Goal: Check status: Check status

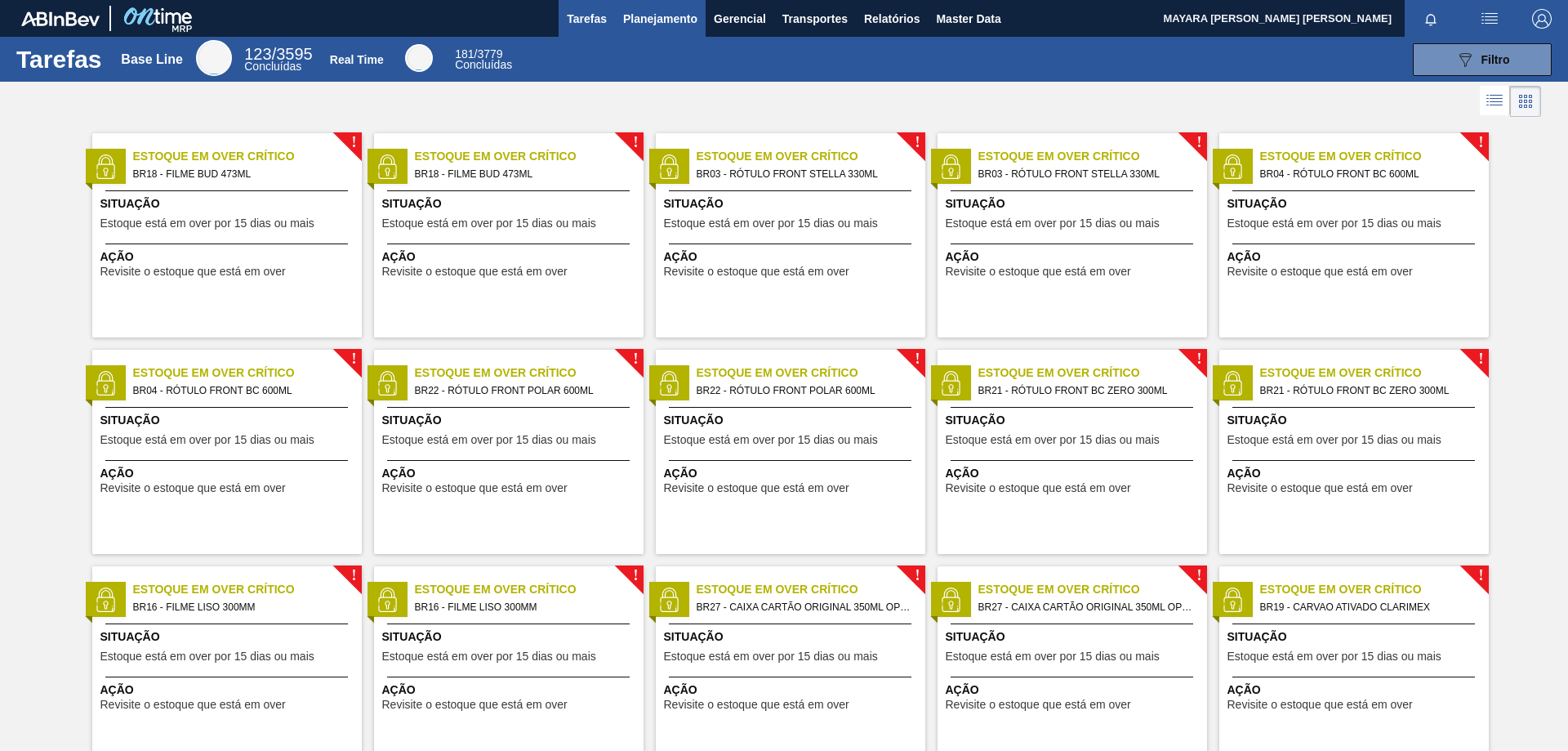
click at [675, 9] on span "Planejamento" at bounding box center [660, 19] width 74 height 19
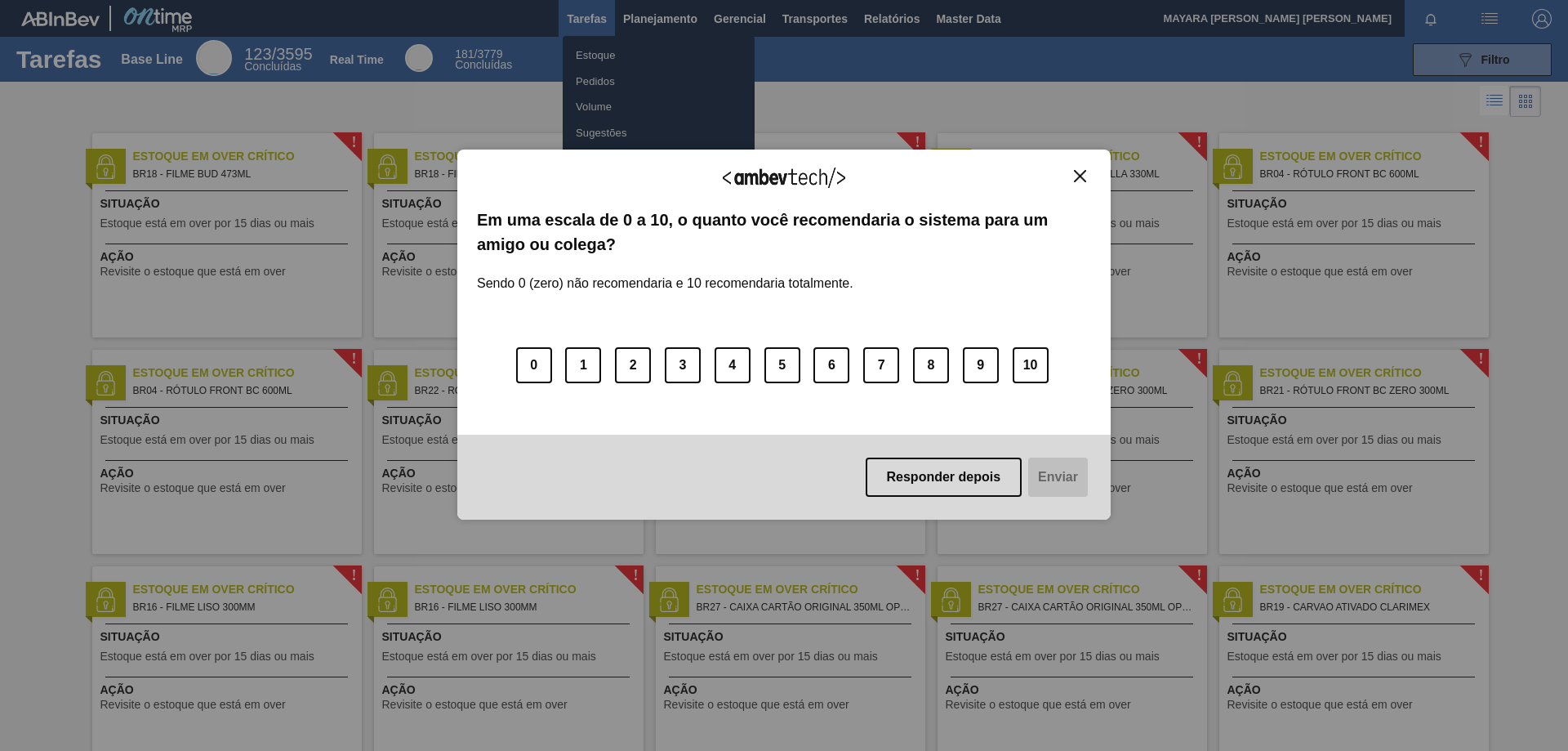
drag, startPoint x: 1075, startPoint y: 176, endPoint x: 1013, endPoint y: 195, distance: 64.8
click at [1075, 176] on img "Close" at bounding box center [1080, 176] width 13 height 13
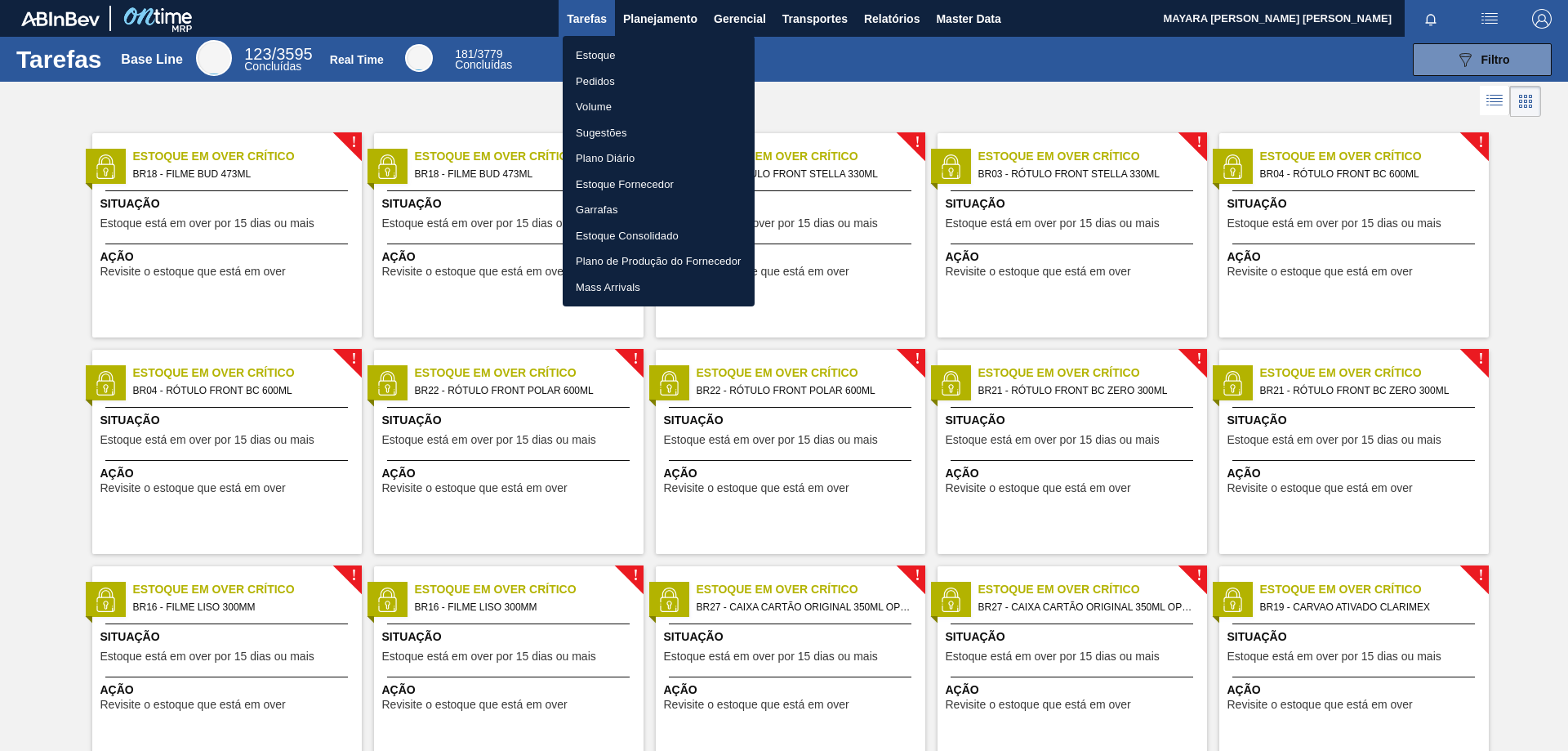
click at [581, 74] on li "Pedidos" at bounding box center [659, 81] width 192 height 26
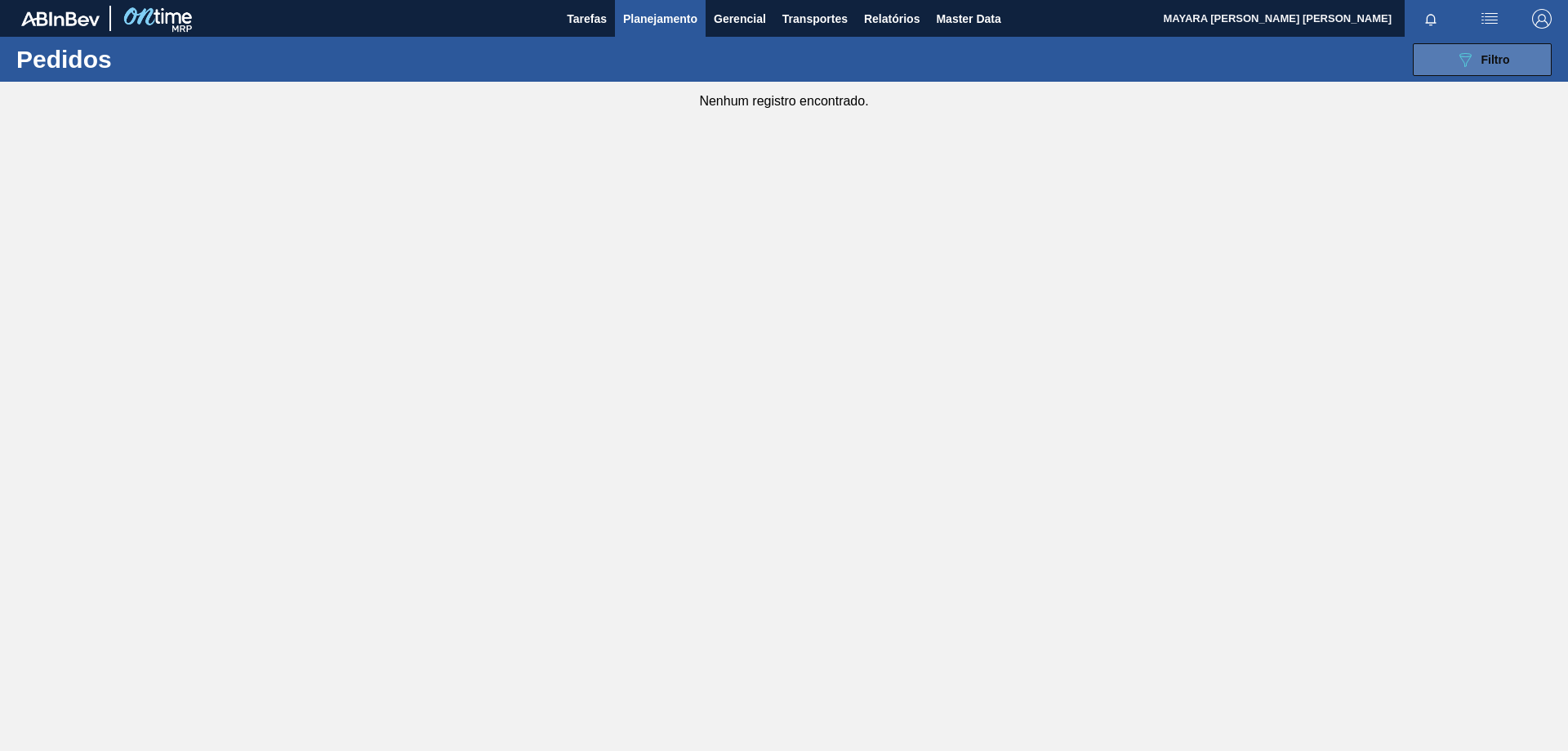
click at [1478, 58] on div "089F7B8B-B2A5-4AFE-B5C0-19BA573D28AC Filtro" at bounding box center [1483, 59] width 55 height 19
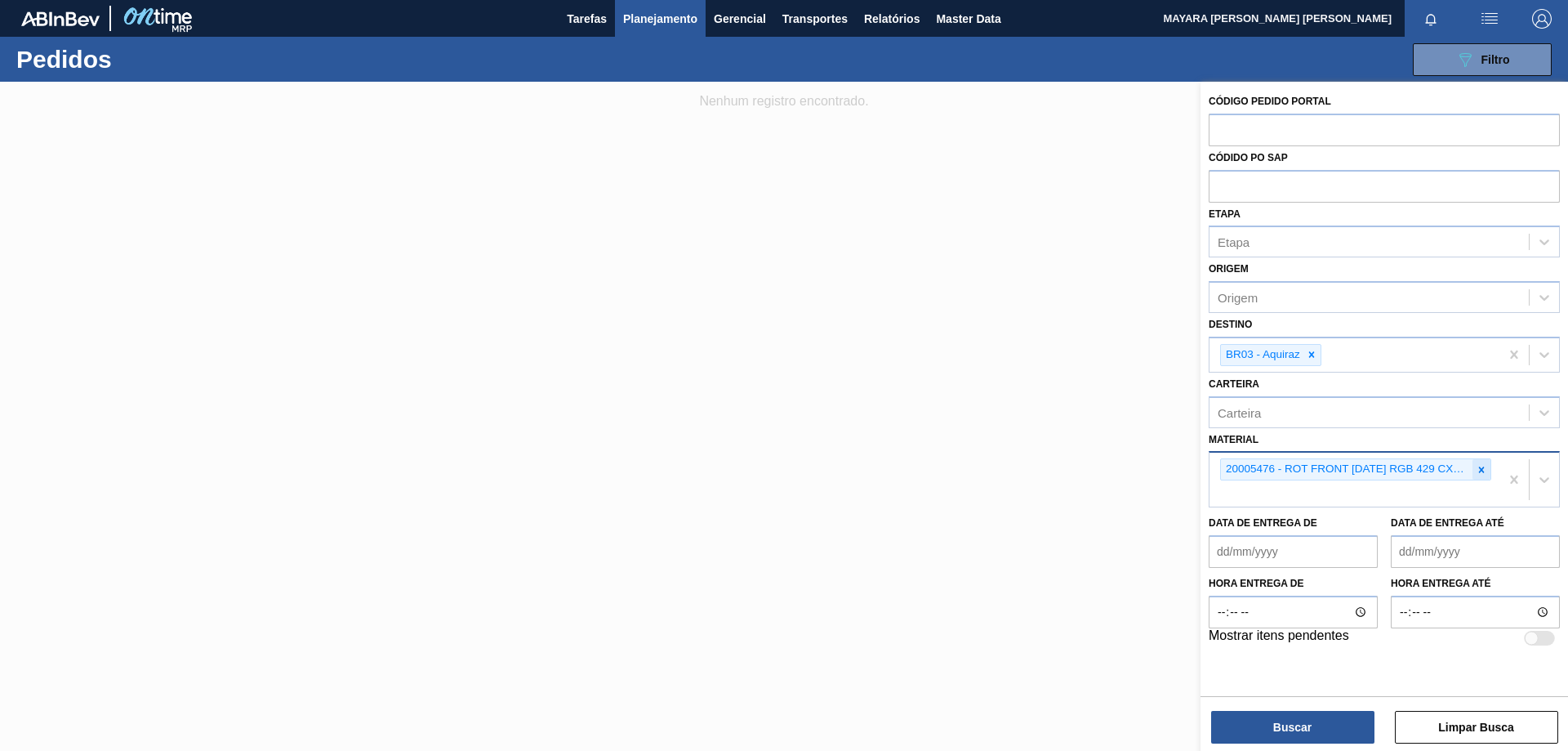
click at [1480, 470] on icon at bounding box center [1482, 470] width 12 height 12
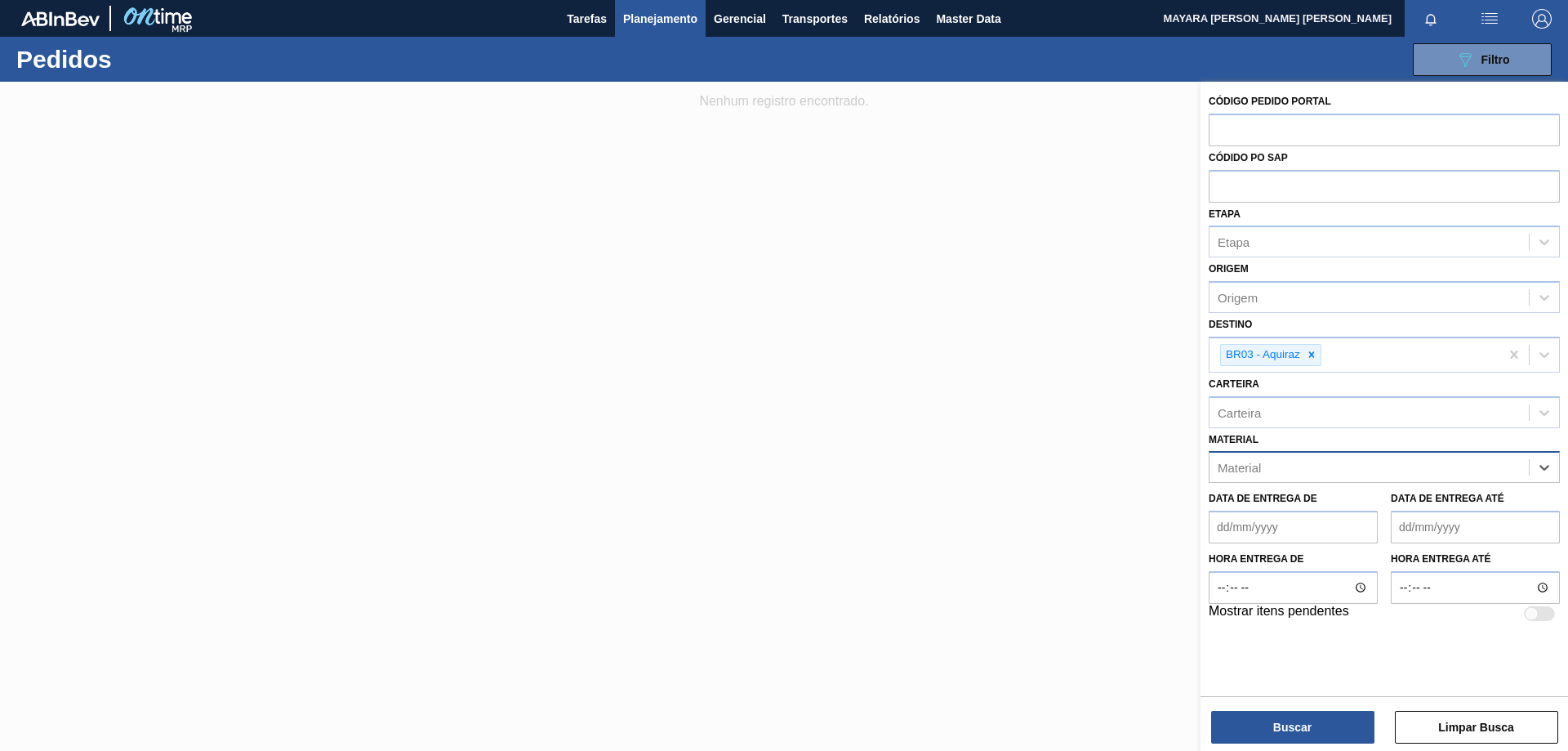
paste input "30012546"
type input "30012546"
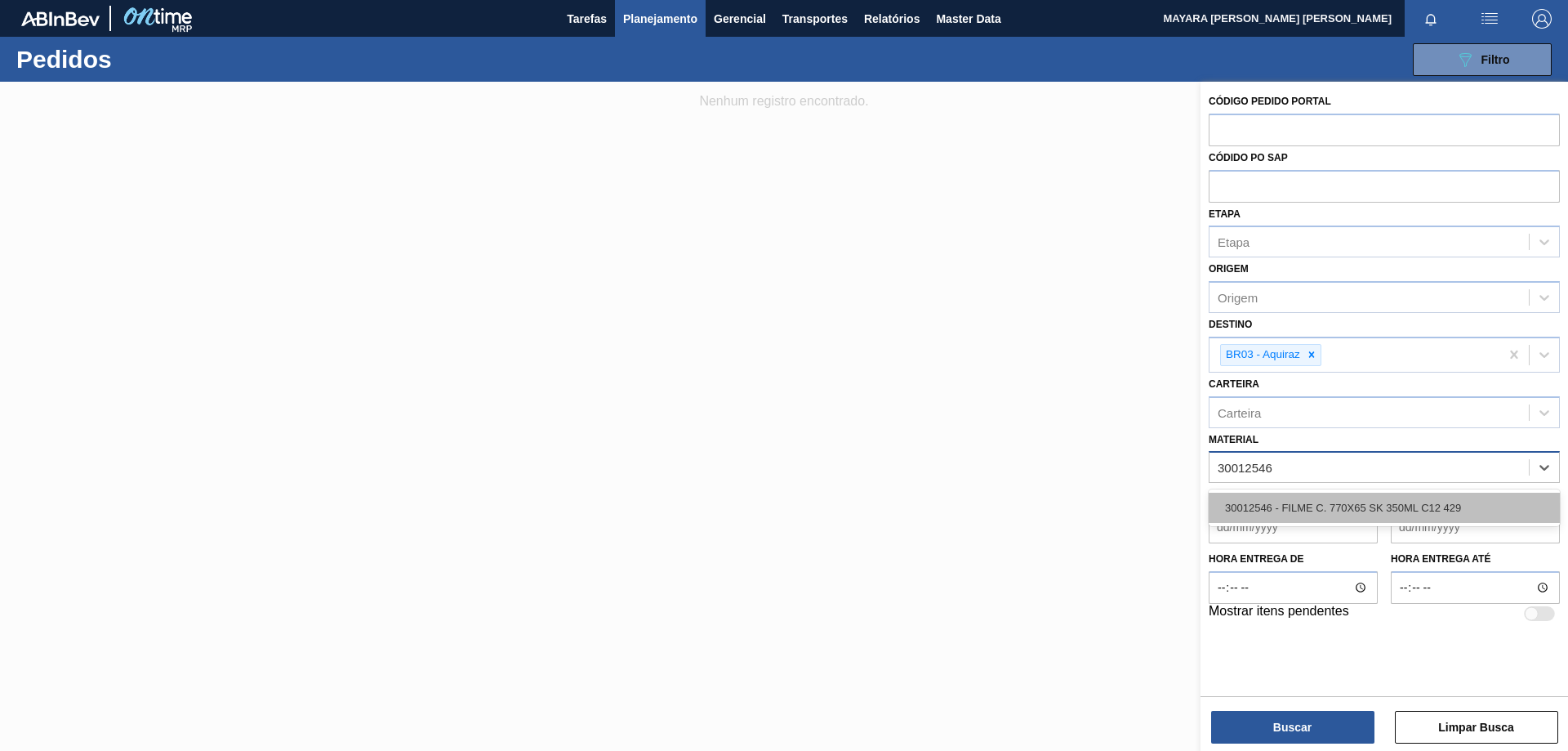
click at [1441, 508] on div "30012546 - FILME C. 770X65 SK 350ML C12 429" at bounding box center [1384, 508] width 351 height 30
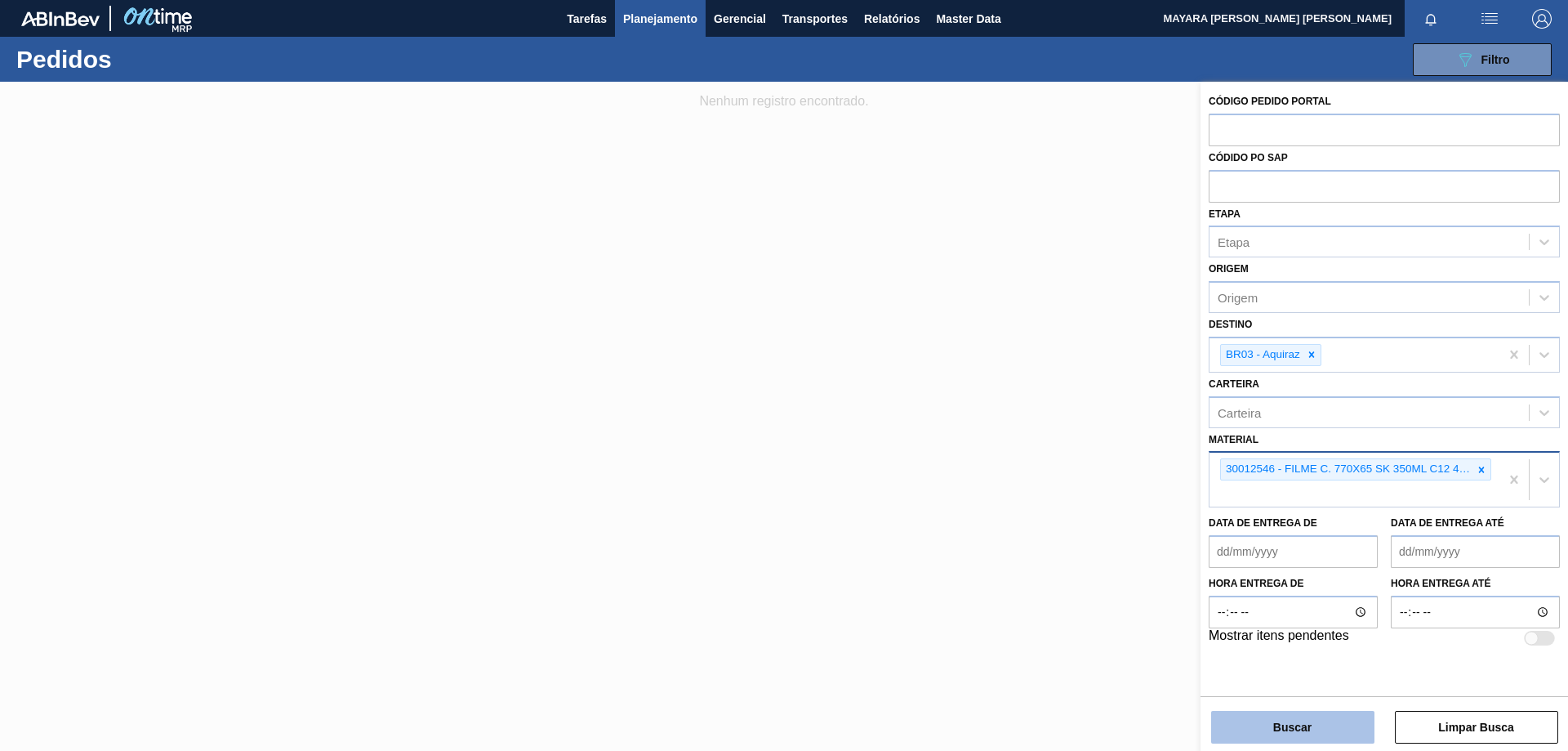
click at [1319, 729] on button "Buscar" at bounding box center [1293, 727] width 164 height 33
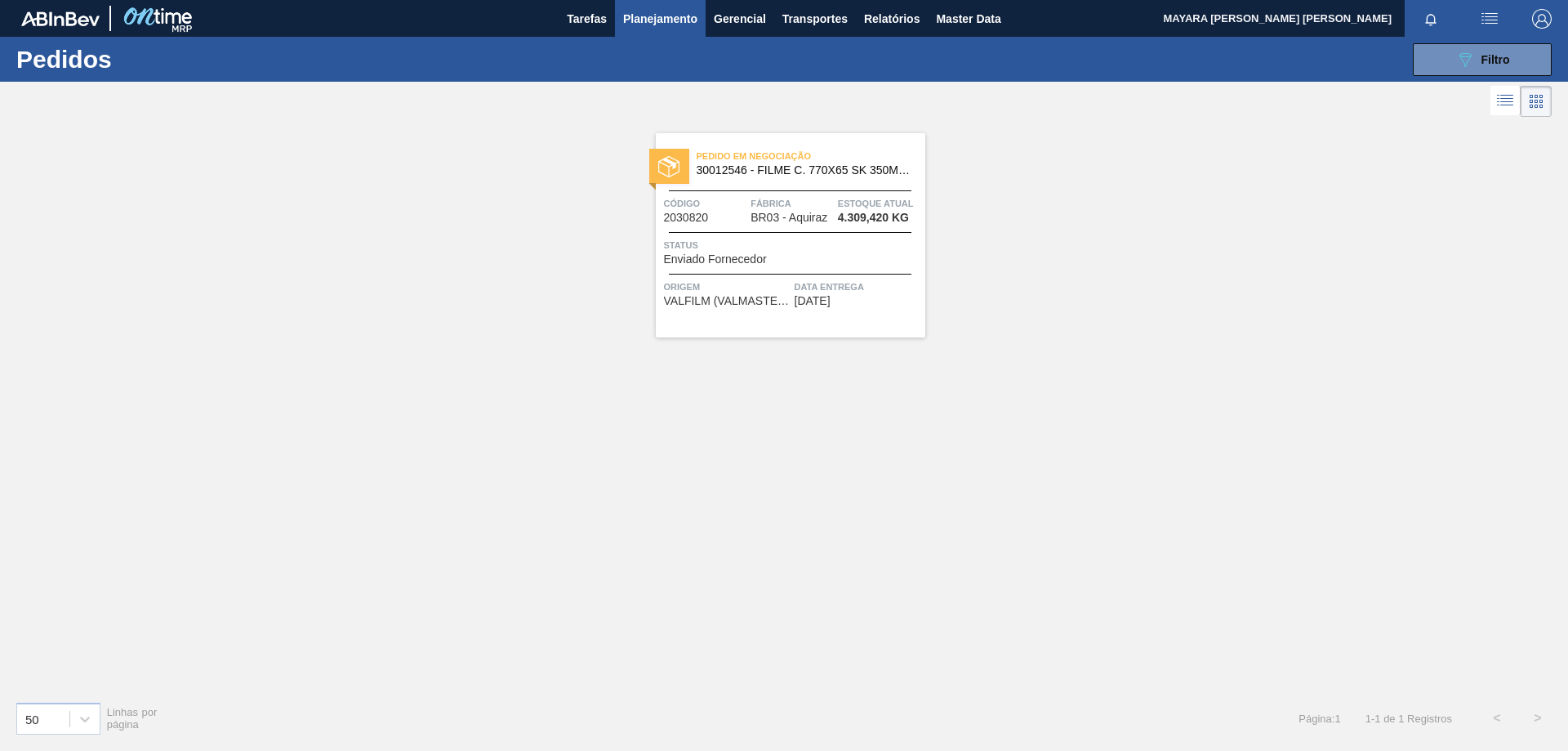
click at [896, 213] on span "4.309,420 KG" at bounding box center [874, 218] width 71 height 13
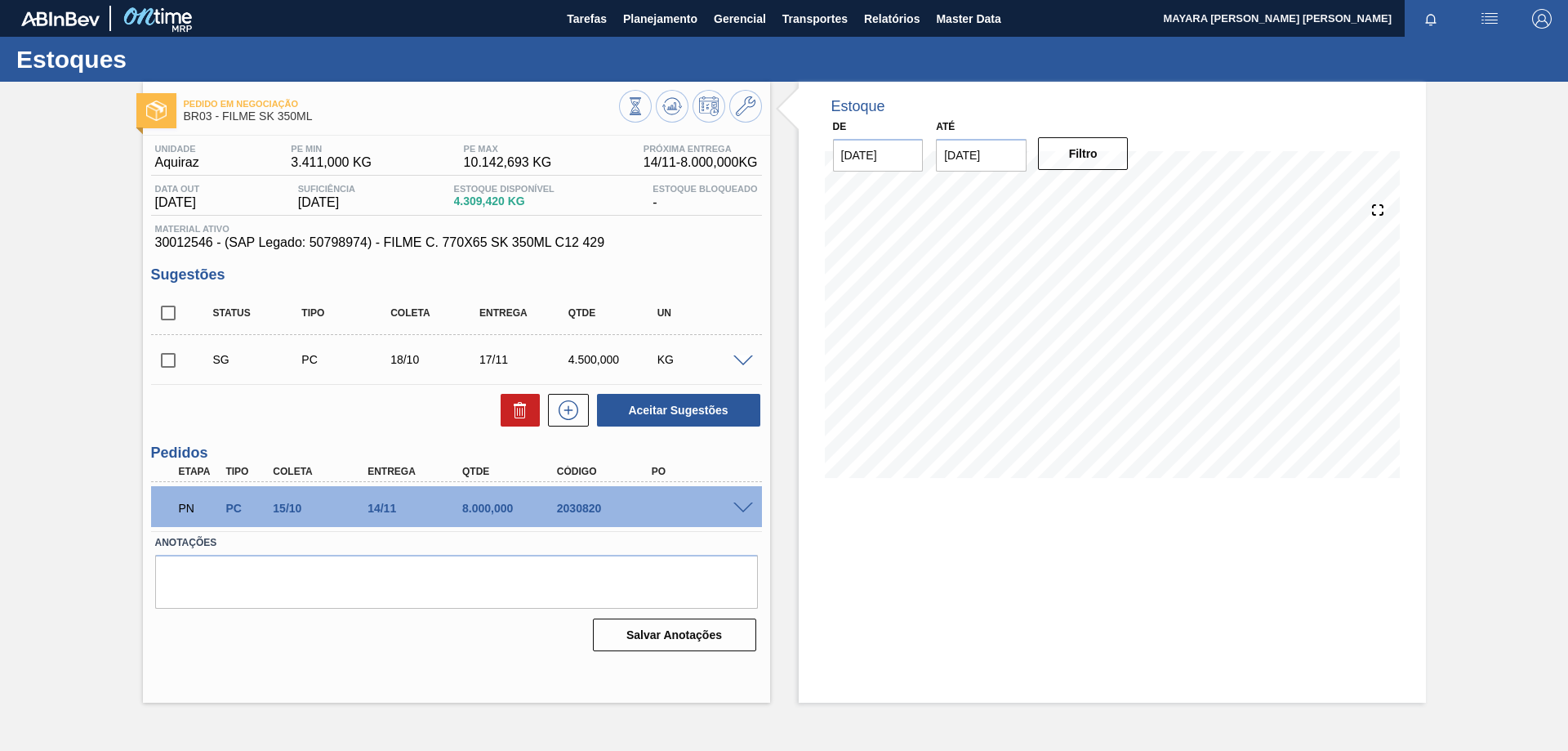
click at [742, 359] on span at bounding box center [743, 361] width 19 height 13
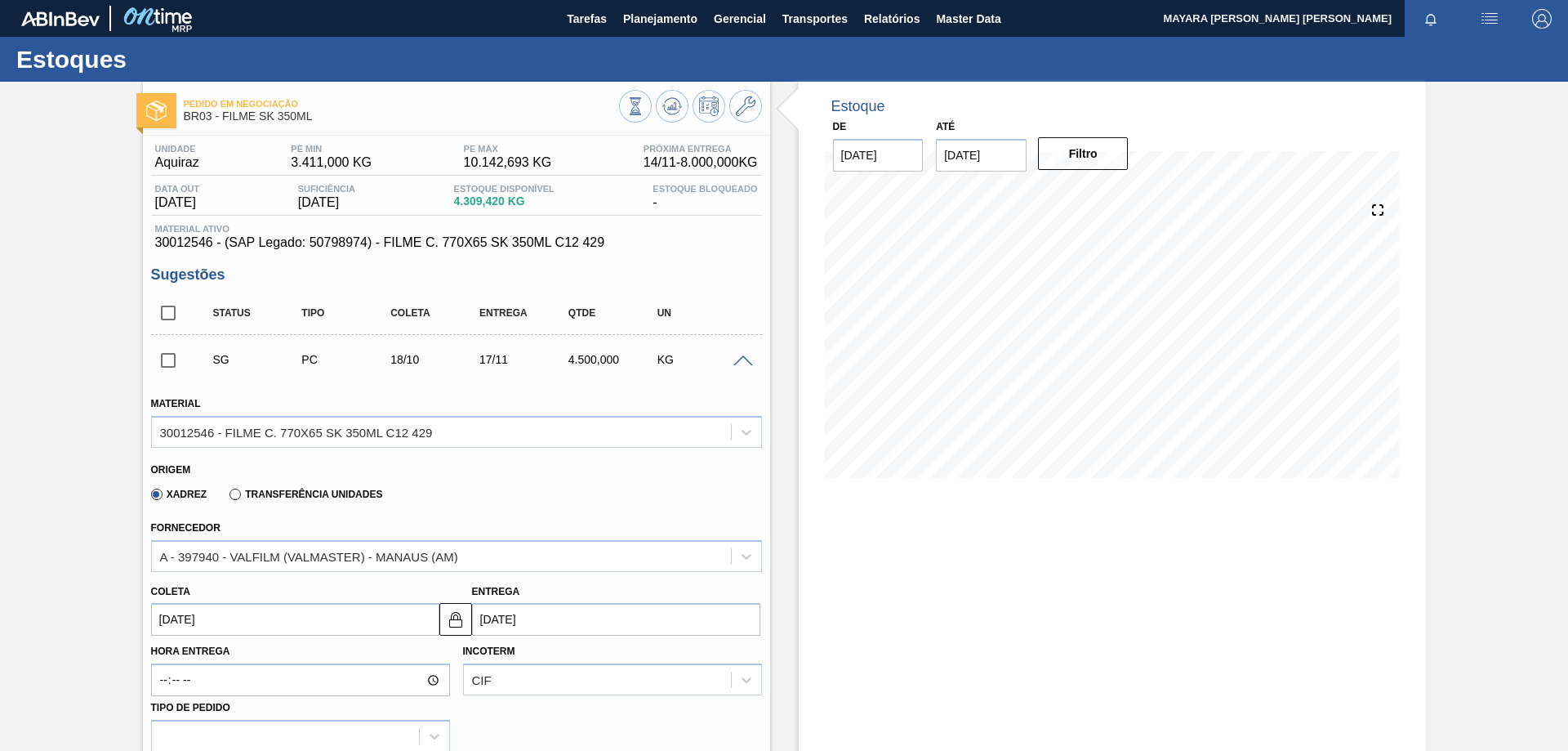
click at [741, 359] on span at bounding box center [743, 361] width 19 height 13
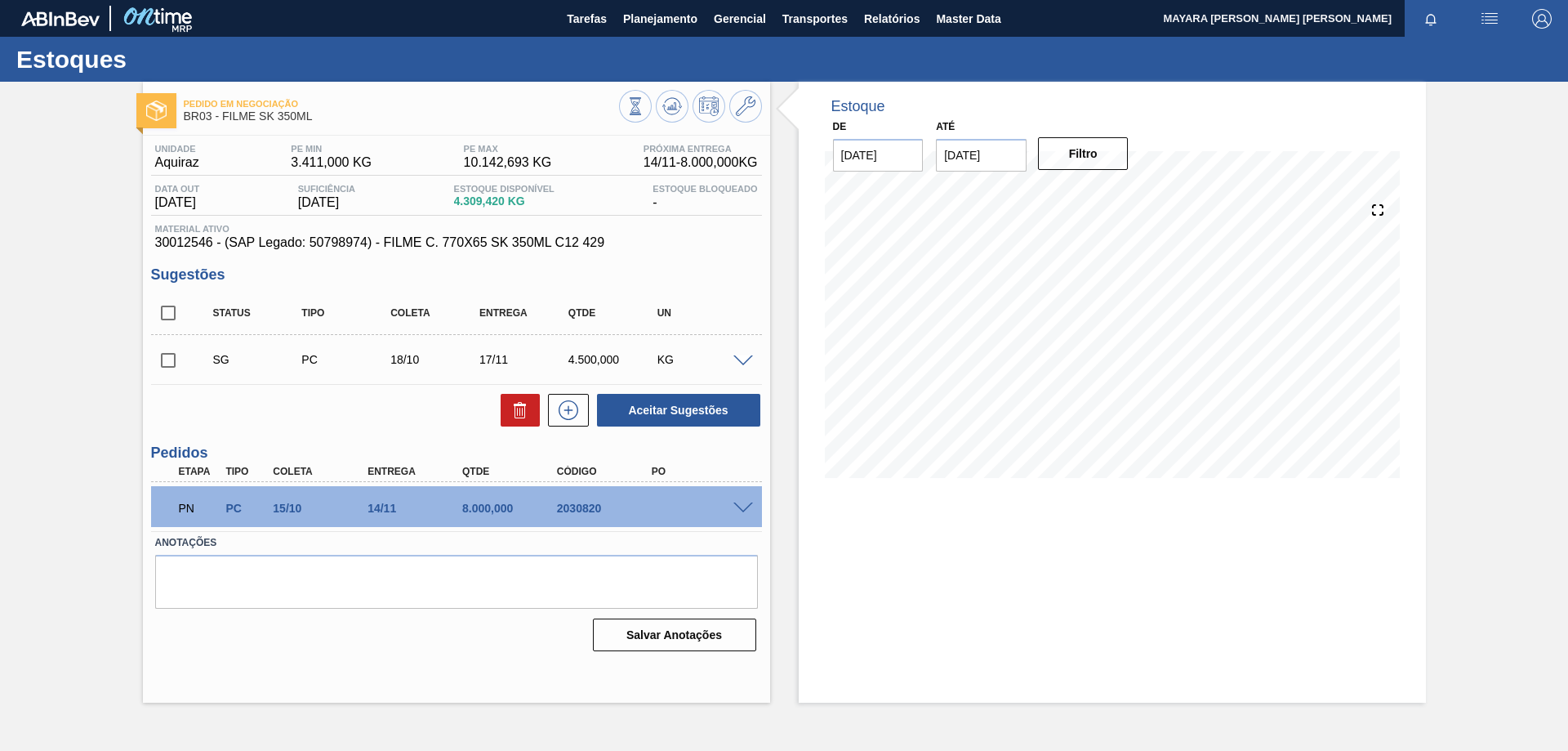
click at [741, 512] on span at bounding box center [743, 509] width 19 height 13
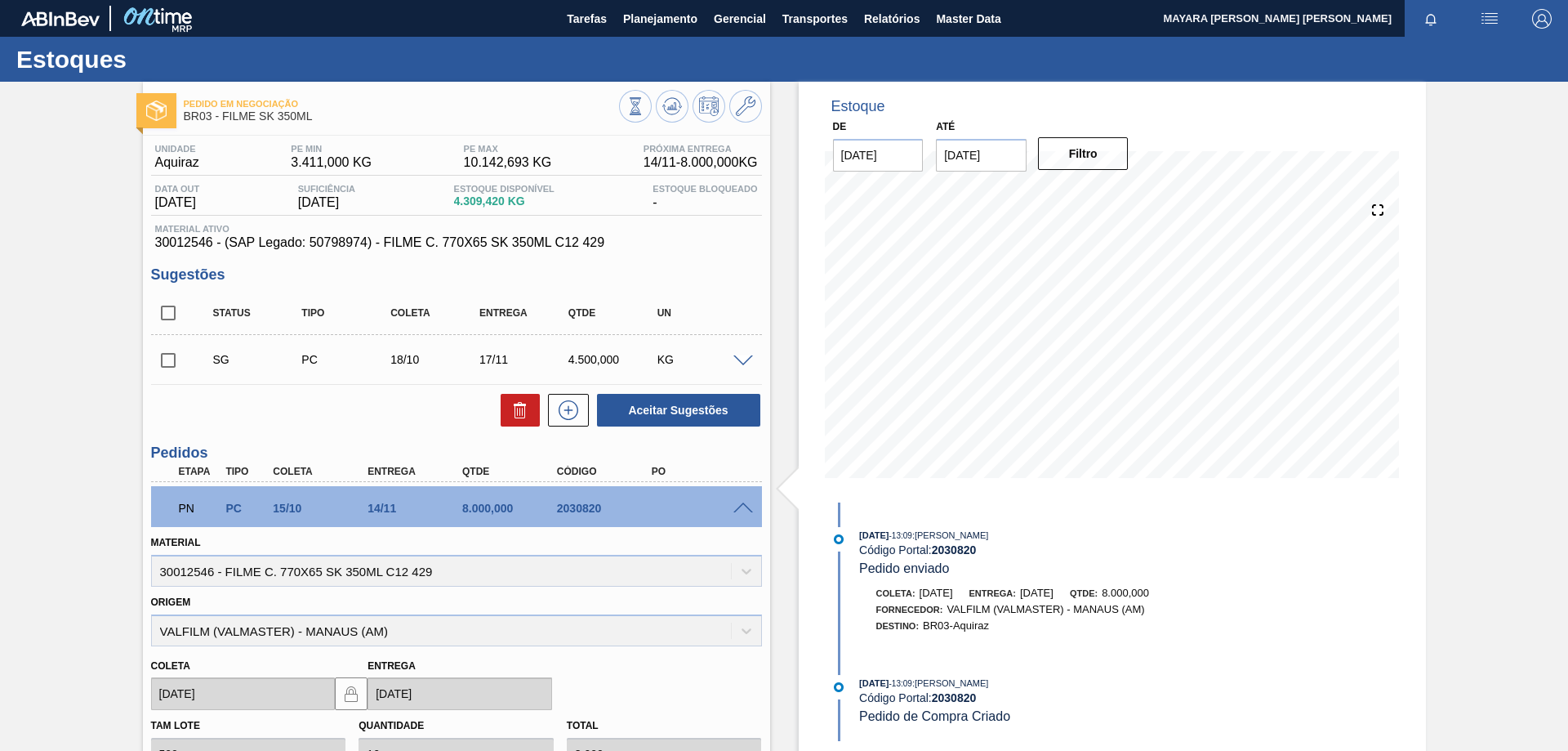
scroll to position [82, 0]
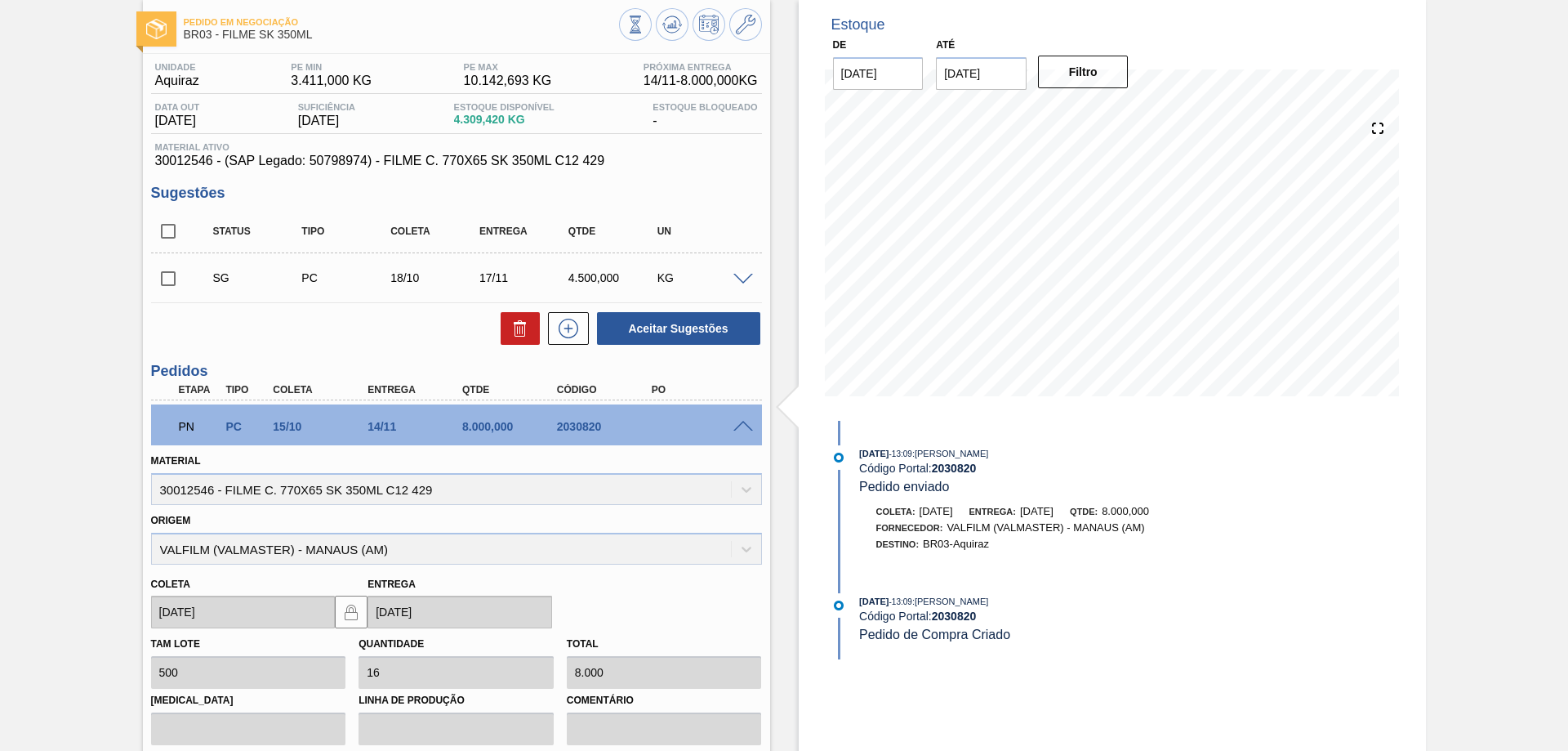
click at [741, 426] on span at bounding box center [743, 427] width 19 height 13
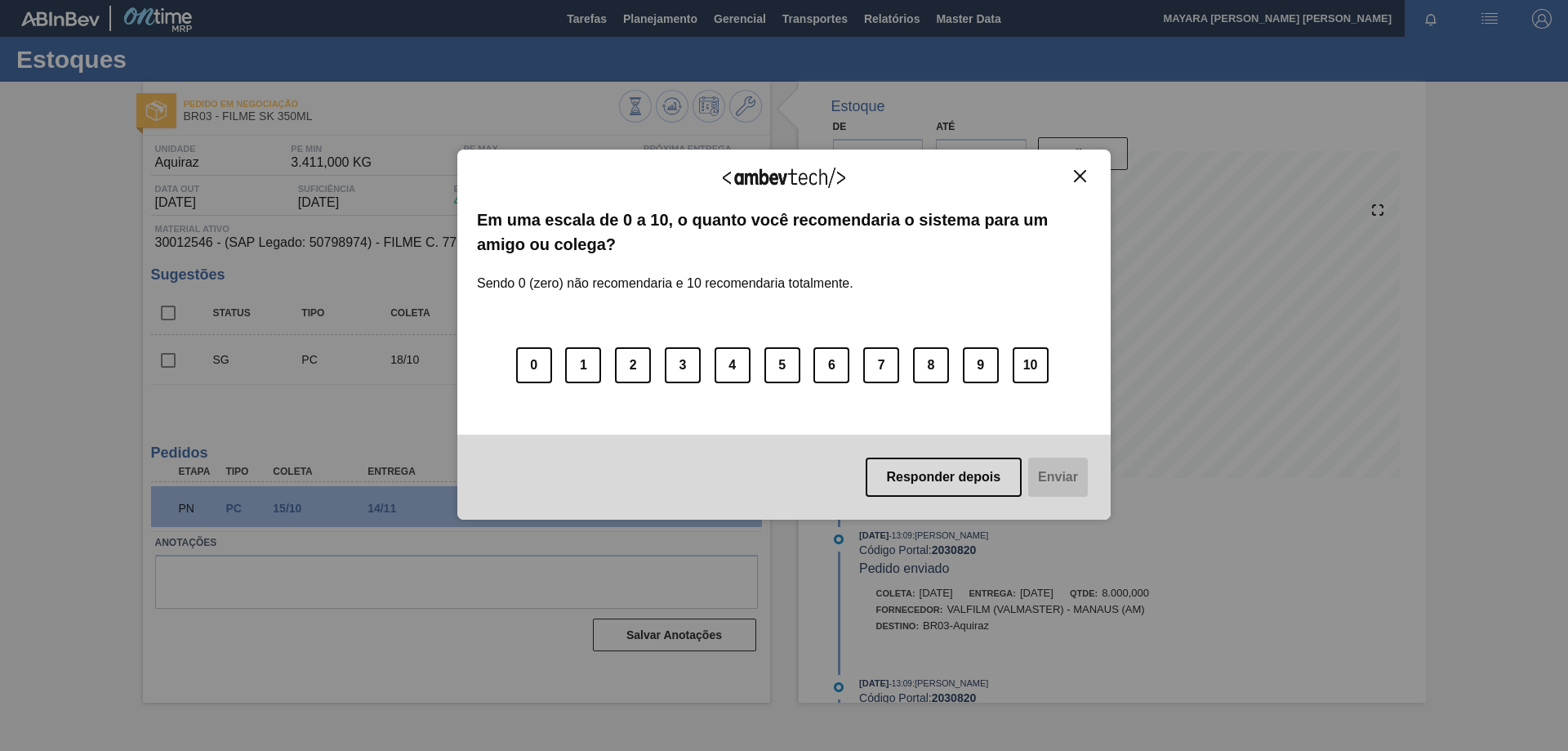
click at [1075, 184] on div "Agradecemos seu feedback!" at bounding box center [784, 188] width 614 height 39
click at [1073, 175] on button "Close" at bounding box center [1080, 176] width 22 height 14
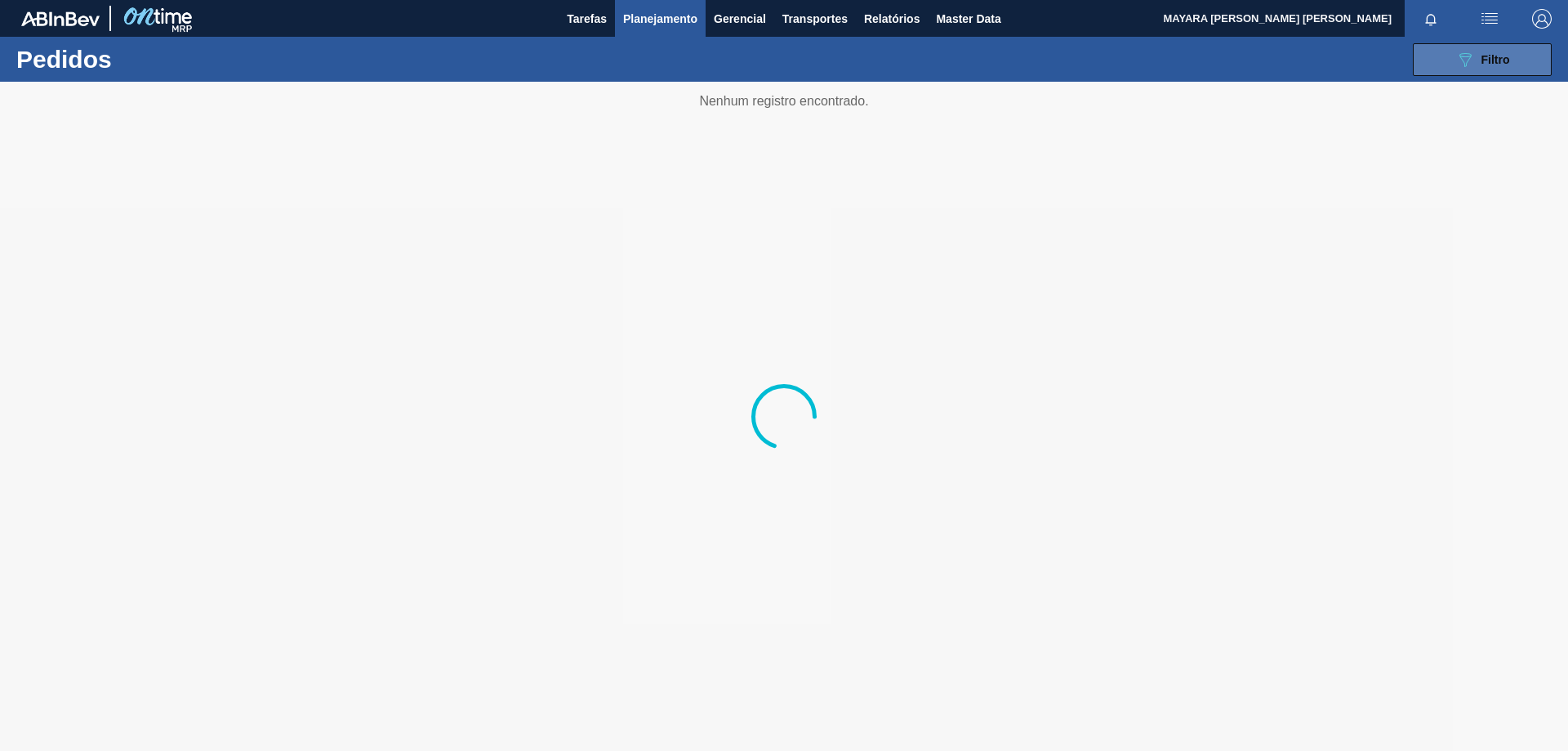
click at [1506, 43] on button "089F7B8B-B2A5-4AFE-B5C0-19BA573D28AC Filtro" at bounding box center [1482, 59] width 139 height 33
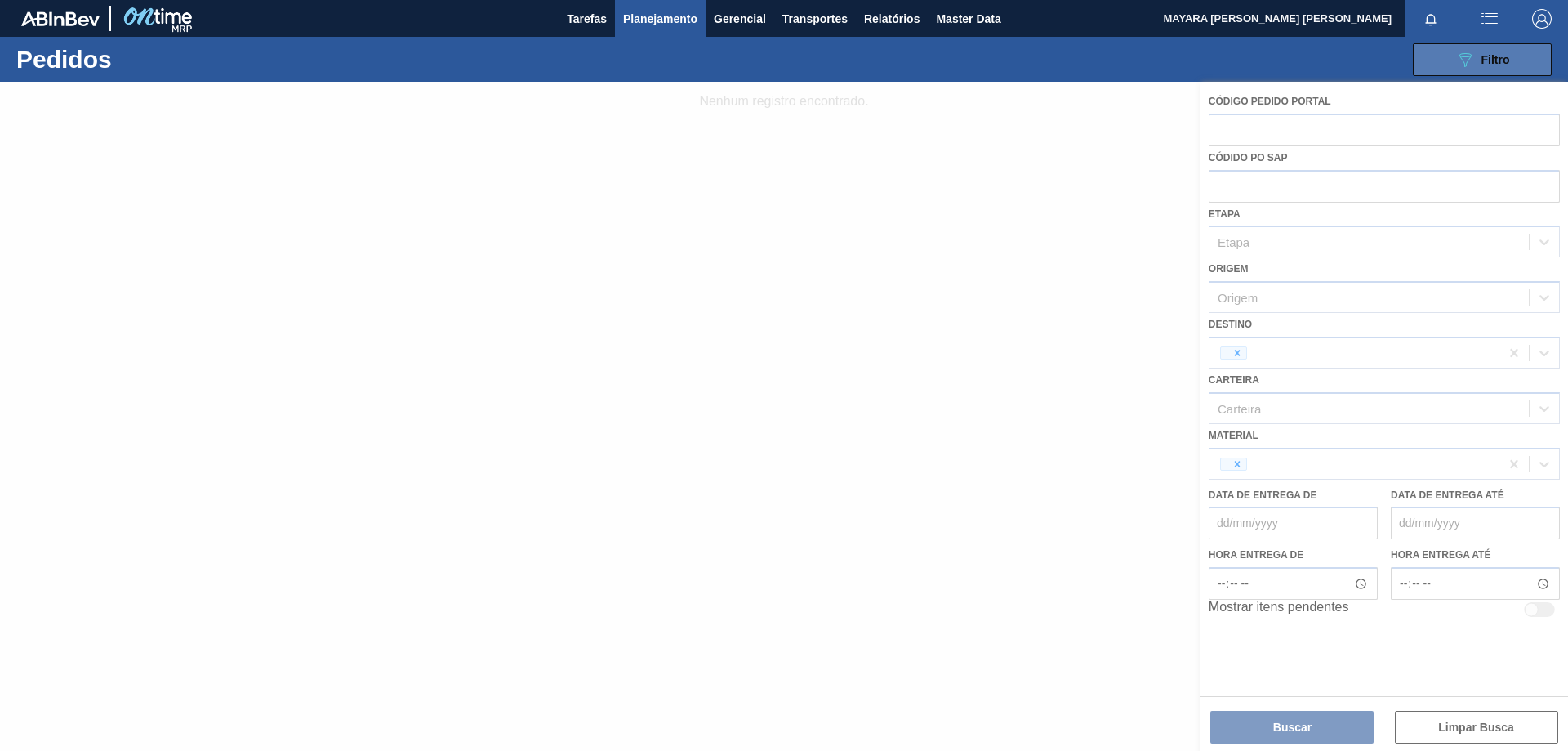
click at [1501, 56] on span "Filtro" at bounding box center [1496, 59] width 29 height 13
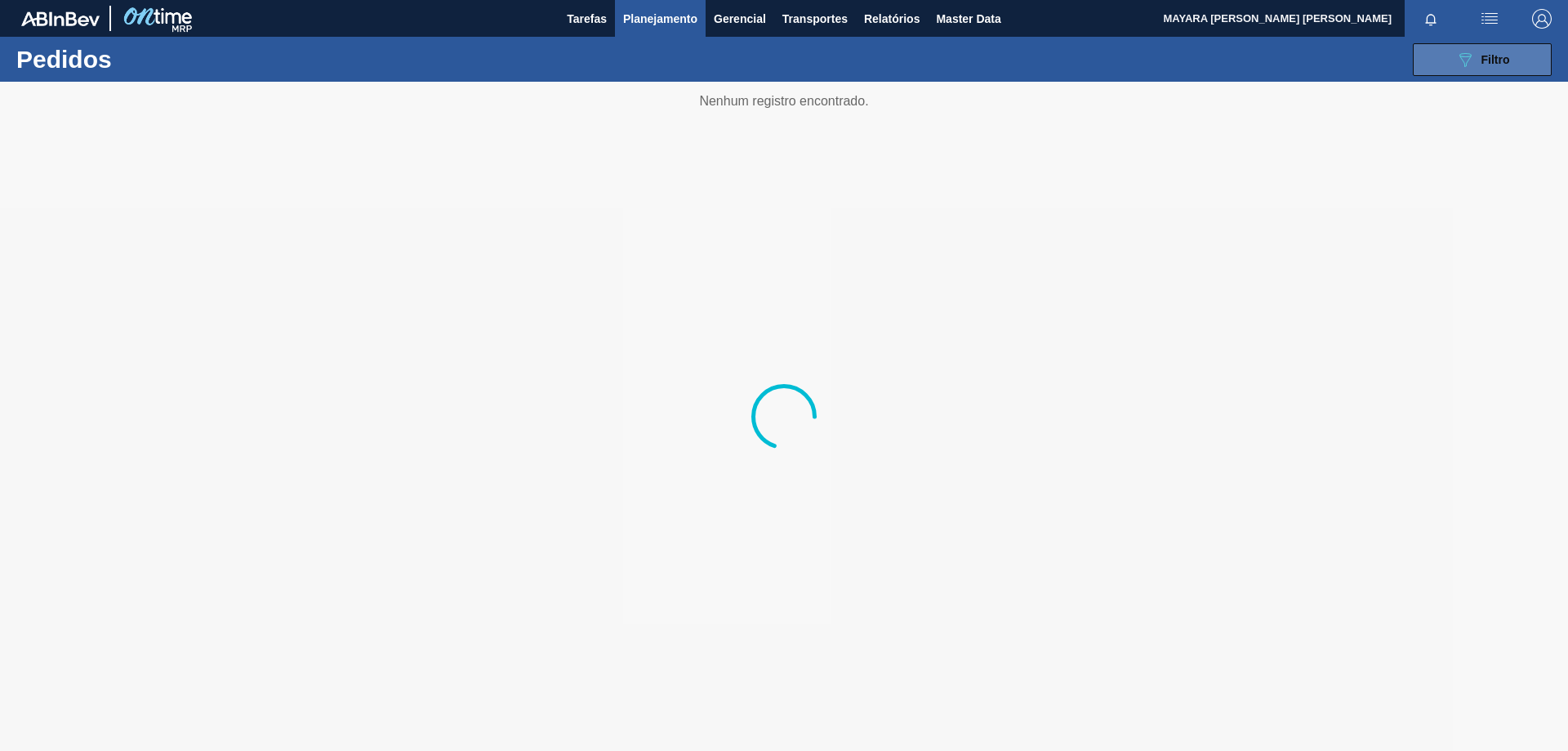
click at [1477, 45] on button "089F7B8B-B2A5-4AFE-B5C0-19BA573D28AC Filtro" at bounding box center [1482, 59] width 139 height 33
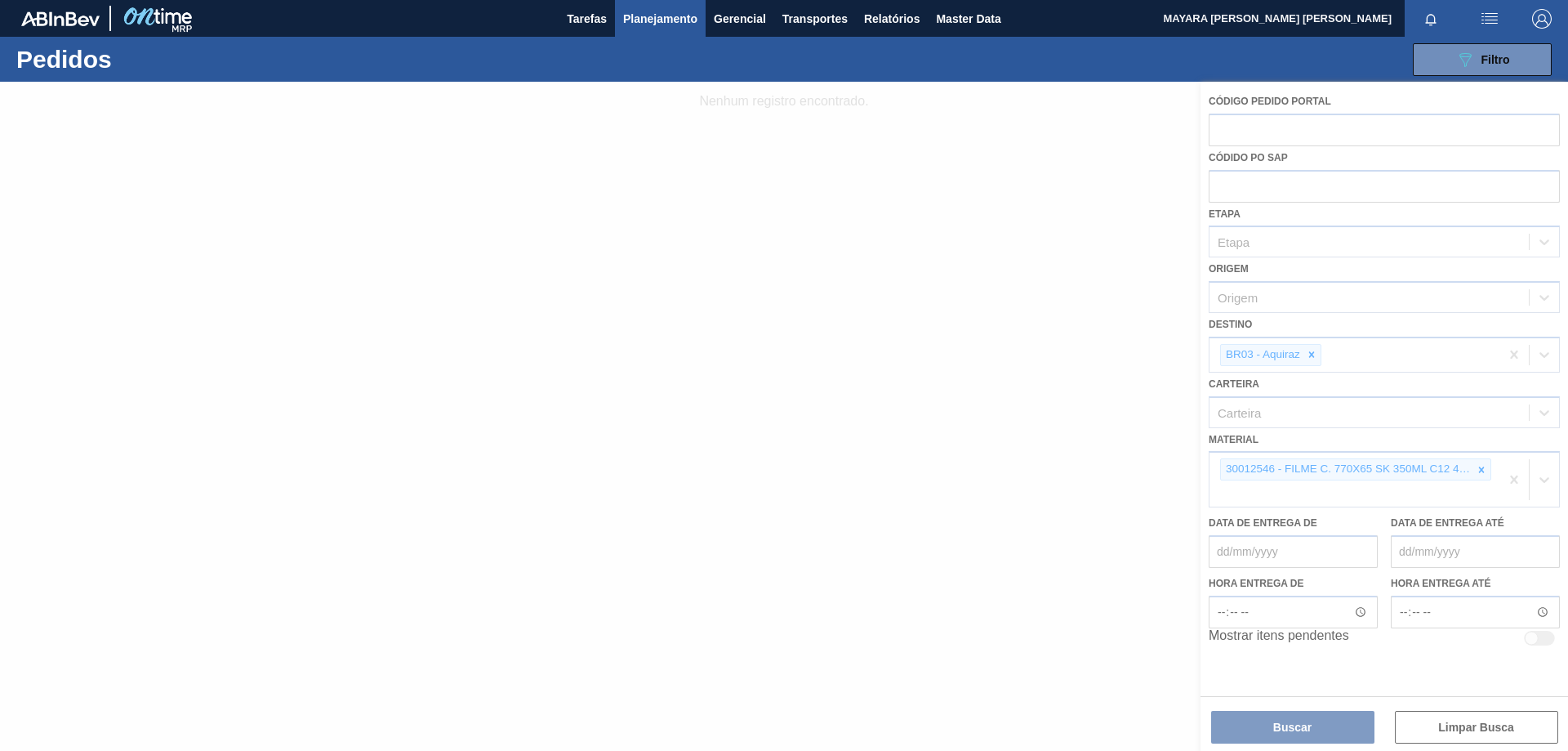
click at [1482, 467] on div at bounding box center [784, 416] width 1568 height 669
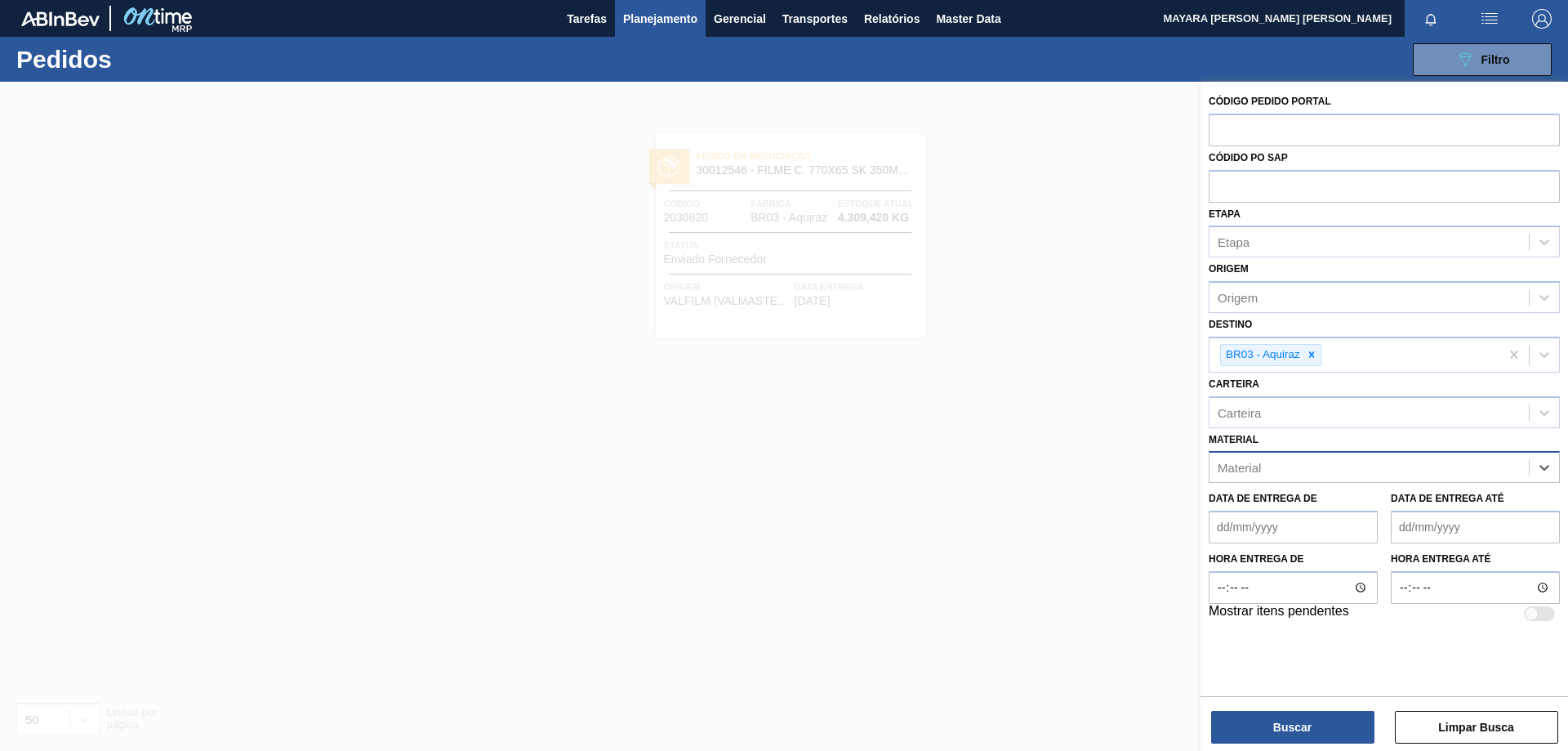
paste input "30034305"
type input "30034305"
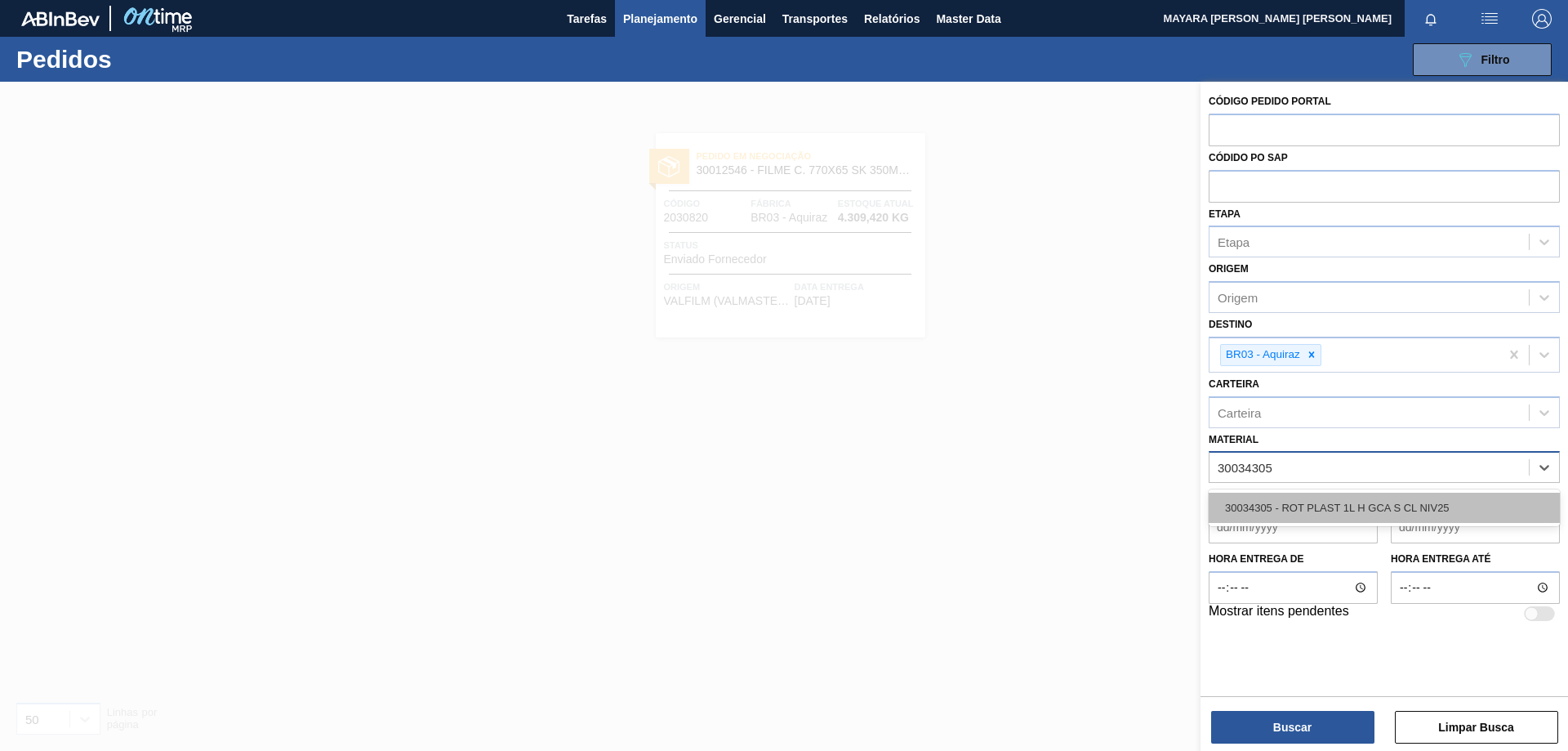
click at [1435, 516] on div "30034305 - ROT PLAST 1L H GCA S CL NIV25" at bounding box center [1384, 508] width 351 height 30
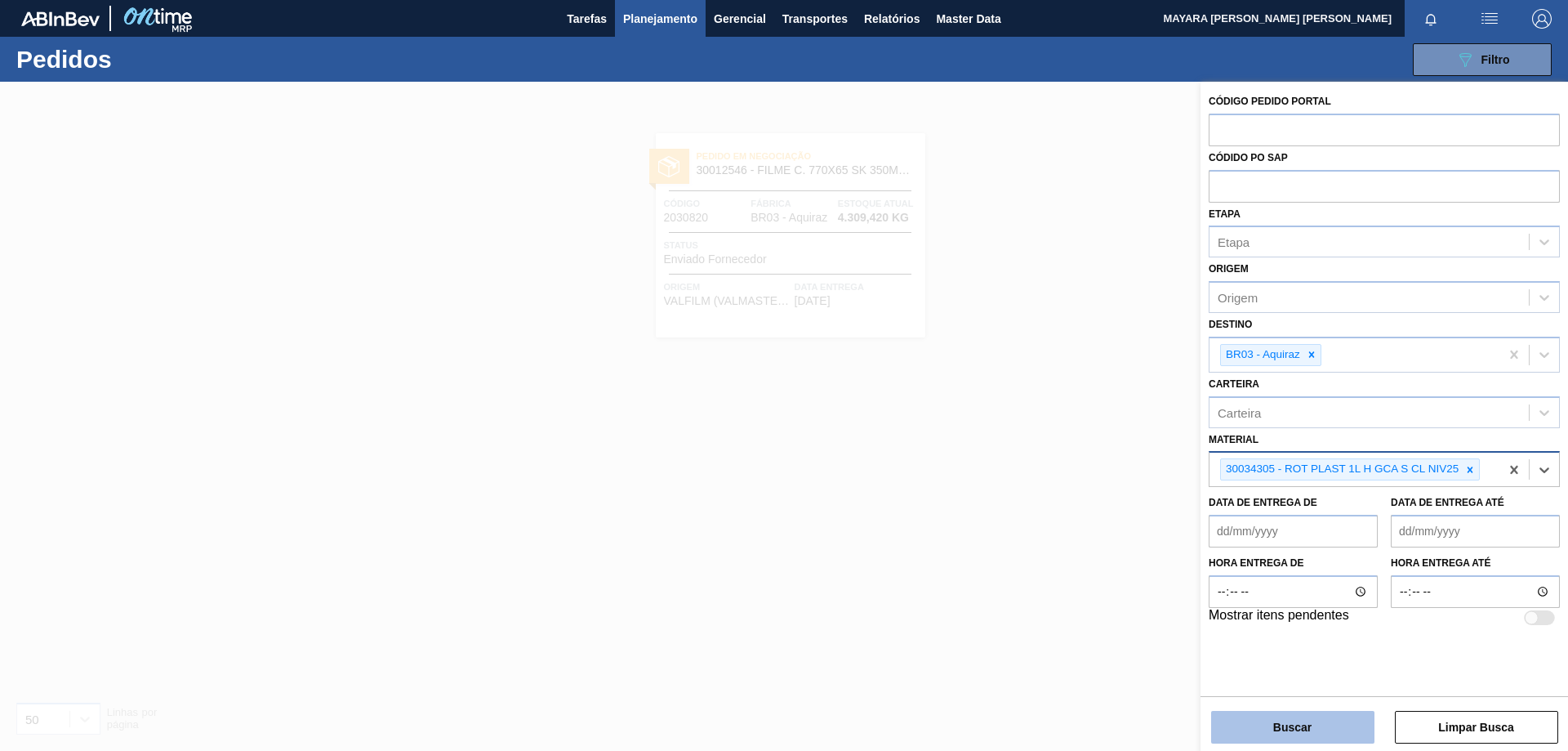
click at [1278, 731] on button "Buscar" at bounding box center [1293, 727] width 164 height 33
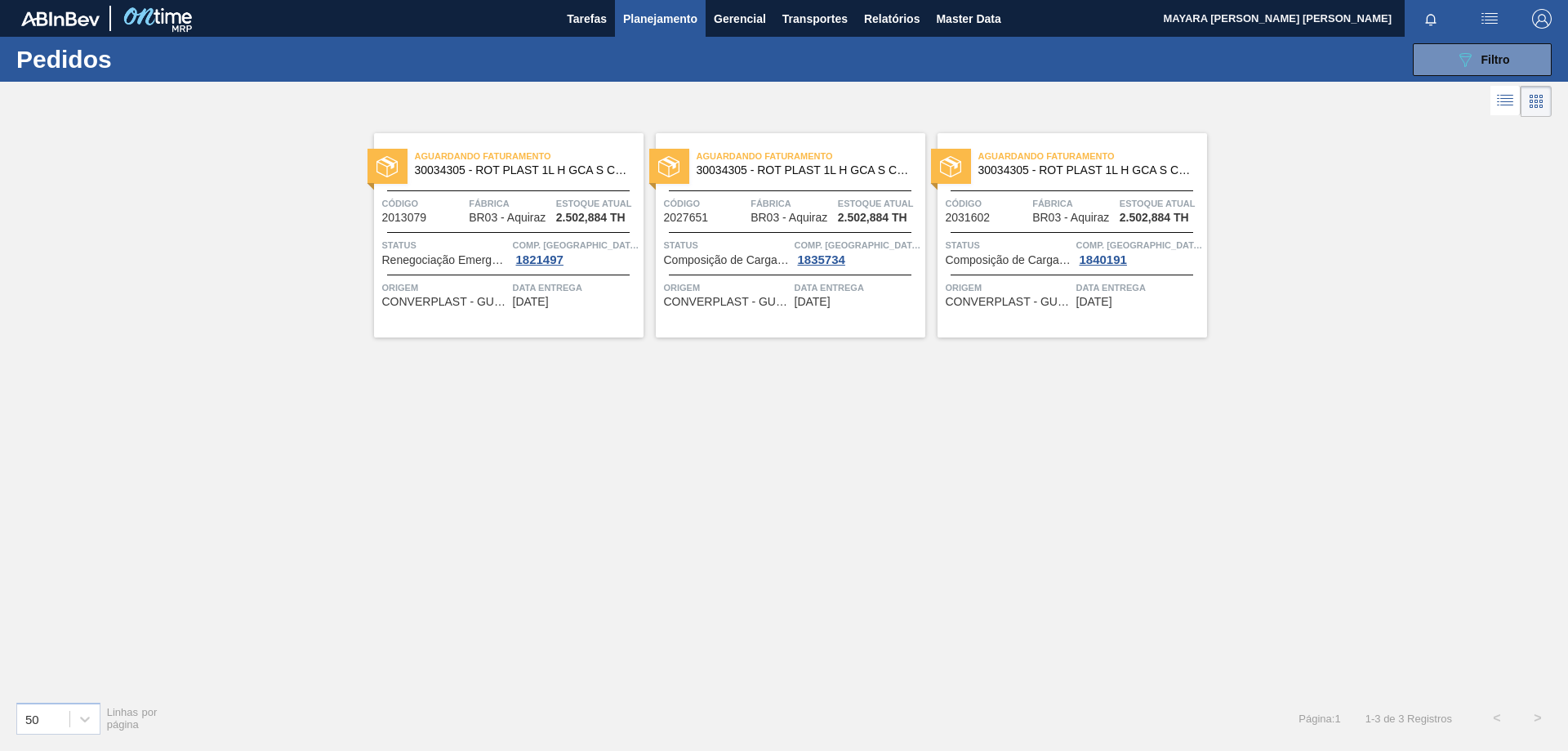
click at [586, 302] on div "Data entrega [DATE]" at bounding box center [576, 294] width 127 height 29
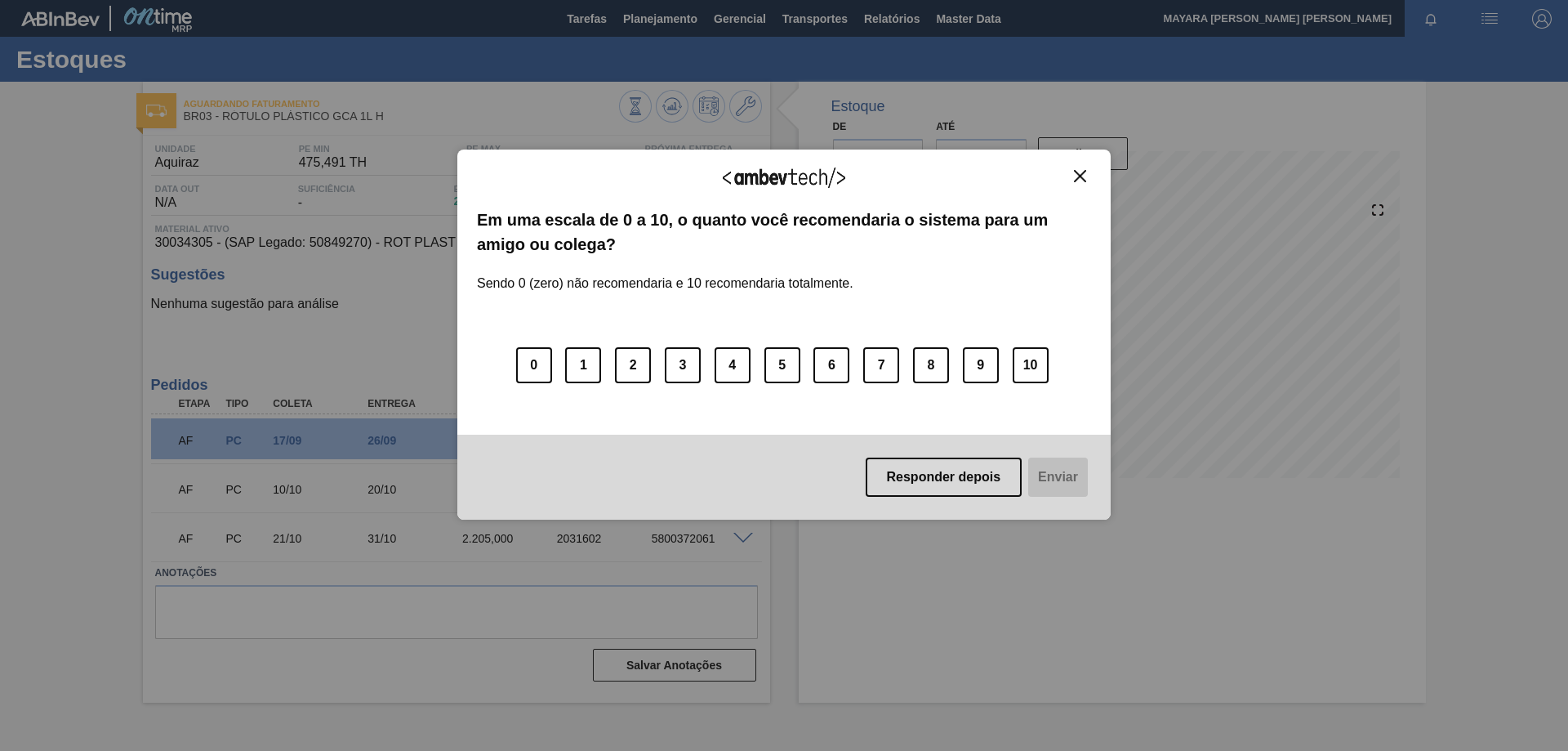
click at [1079, 174] on img "Close" at bounding box center [1080, 176] width 13 height 13
click at [1083, 176] on img "Close" at bounding box center [1080, 176] width 13 height 13
click at [1080, 177] on img "Close" at bounding box center [1080, 176] width 13 height 13
click at [1079, 176] on img "Close" at bounding box center [1080, 176] width 13 height 13
